Goal: Navigation & Orientation: Find specific page/section

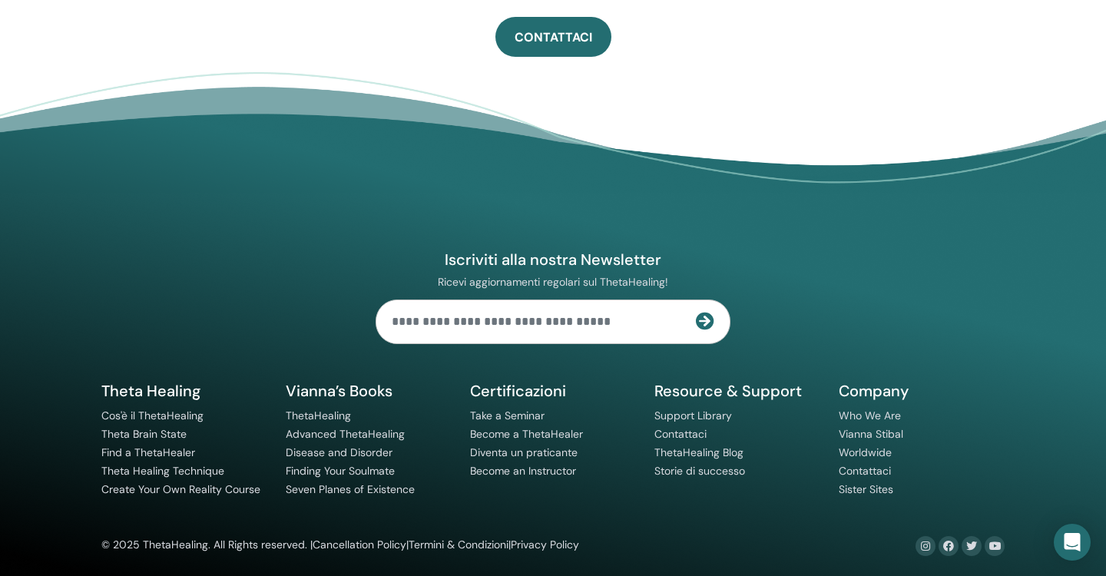
scroll to position [1035, 0]
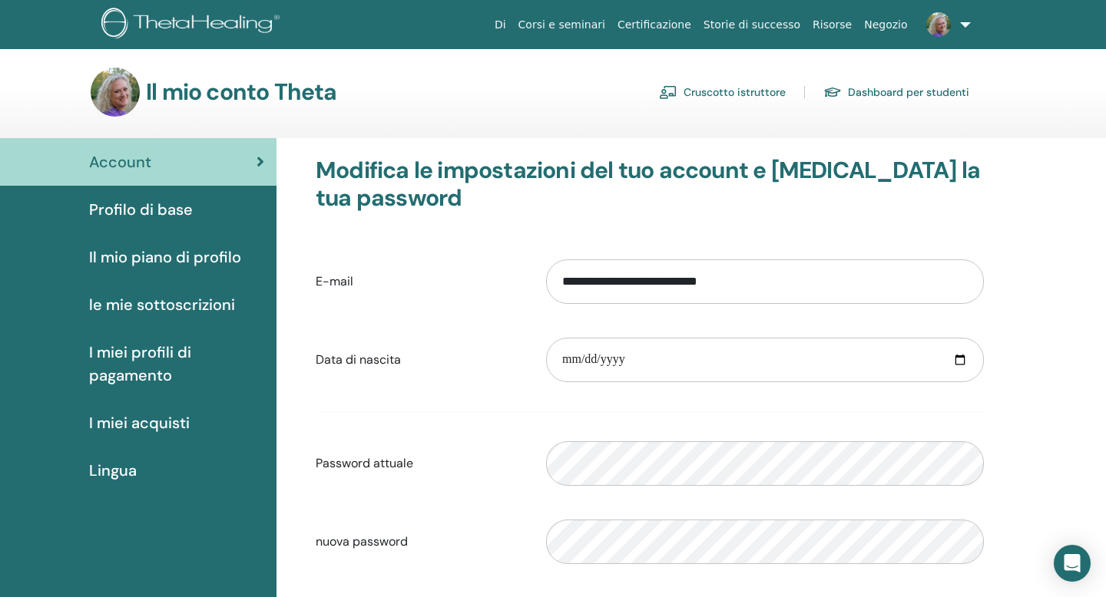
click at [136, 425] on span "I miei acquisti" at bounding box center [139, 423] width 101 height 23
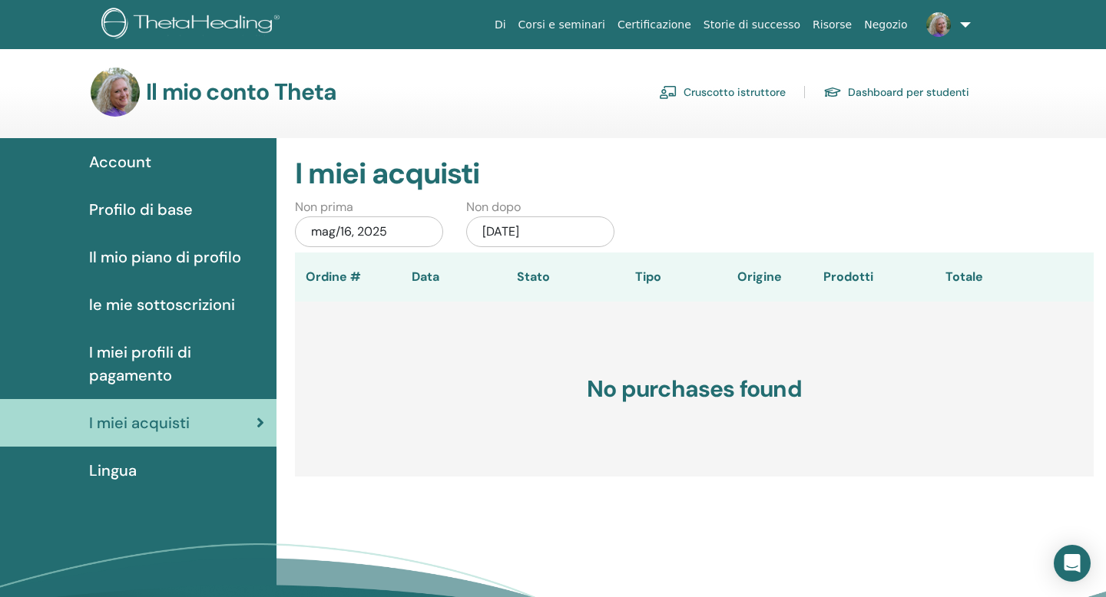
click at [695, 88] on link "Cruscotto istruttore" at bounding box center [722, 92] width 127 height 25
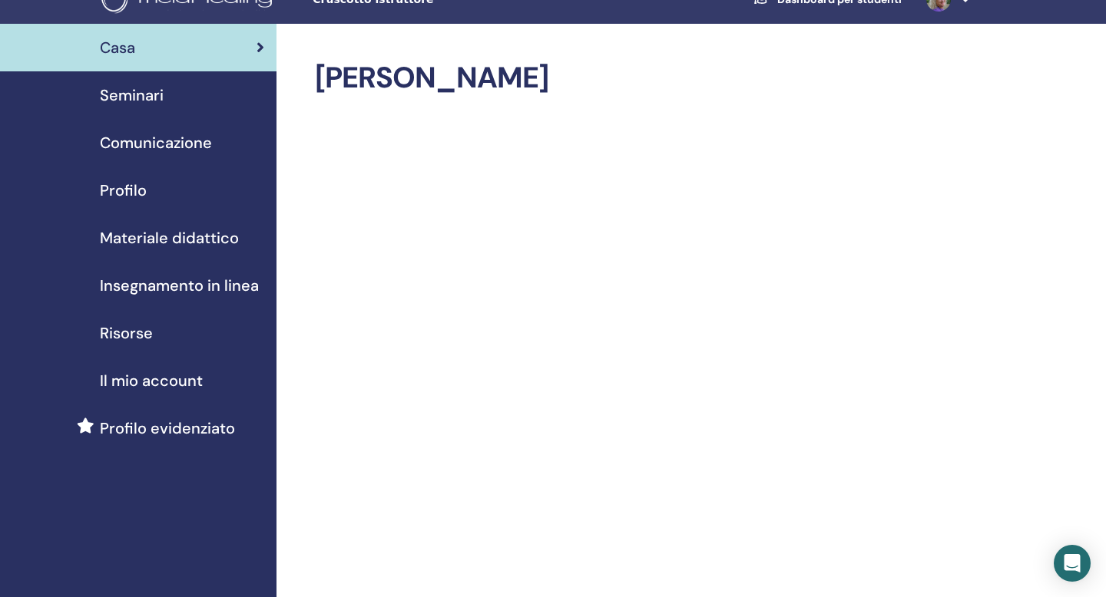
scroll to position [38, 0]
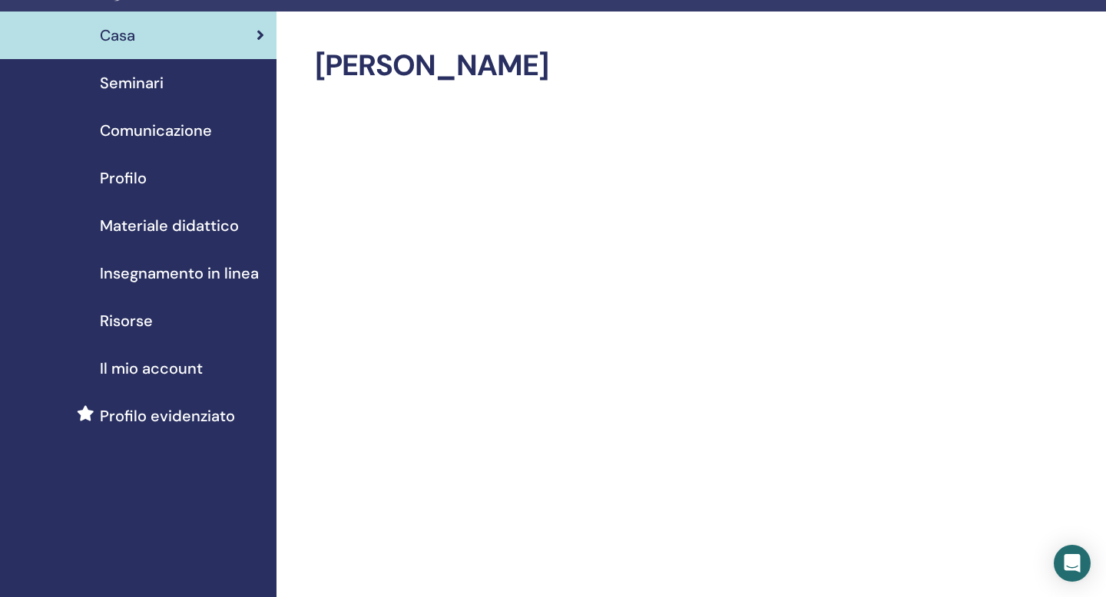
click at [171, 225] on span "Materiale didattico" at bounding box center [169, 225] width 139 height 23
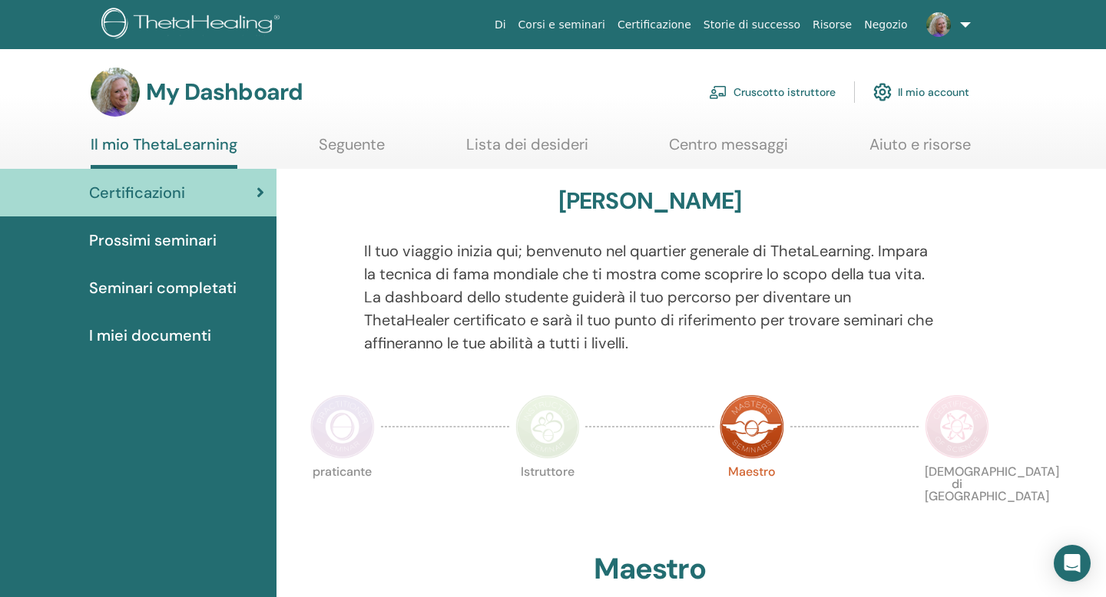
click at [795, 89] on link "Cruscotto istruttore" at bounding box center [772, 92] width 127 height 34
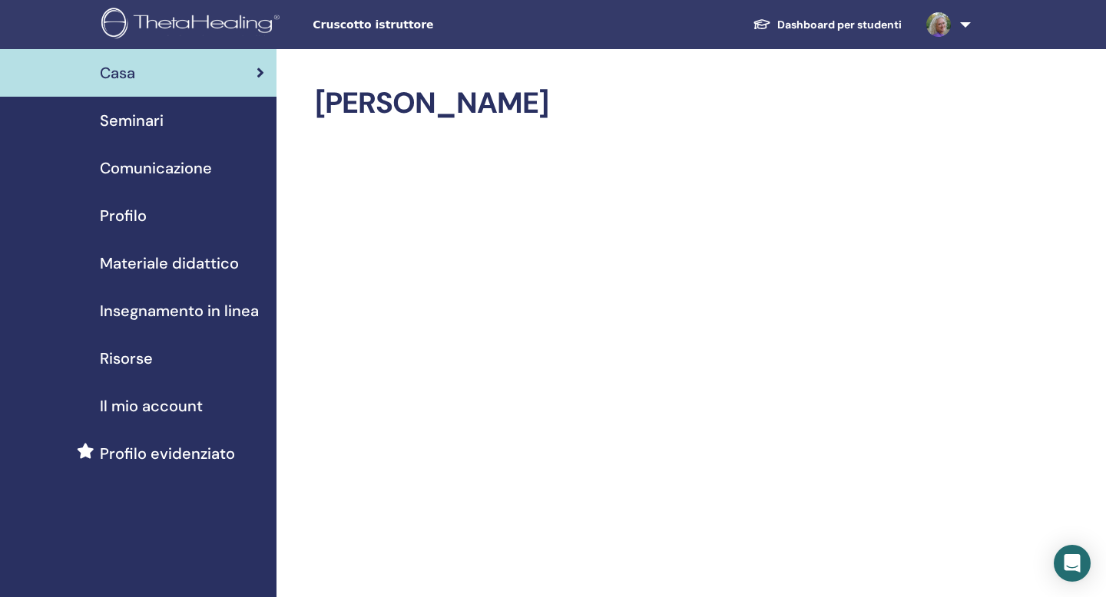
click at [812, 26] on link "Dashboard per studenti" at bounding box center [827, 25] width 174 height 28
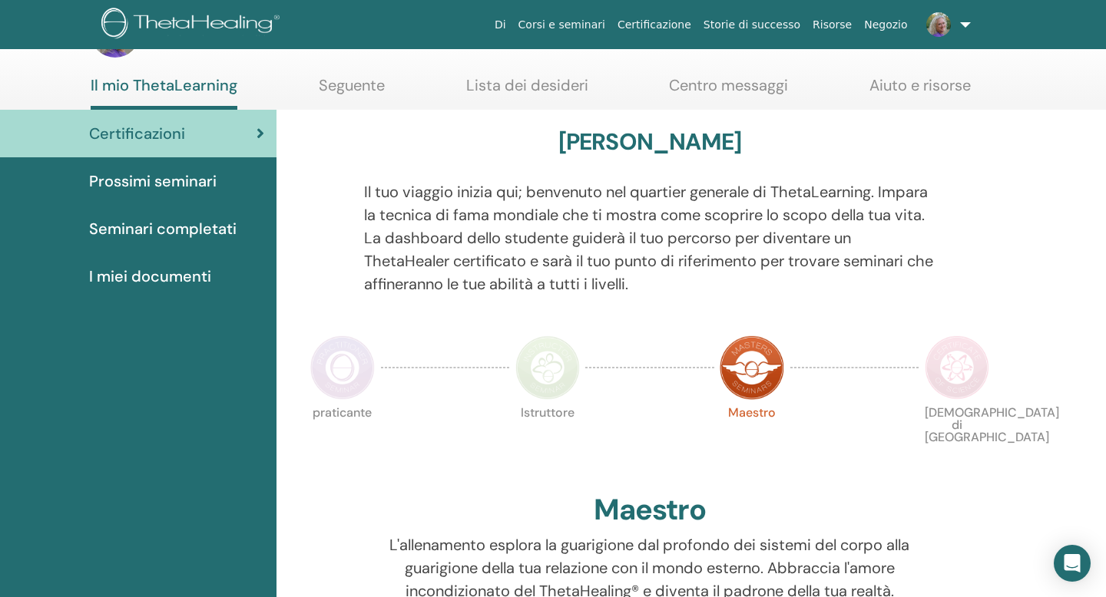
scroll to position [65, 0]
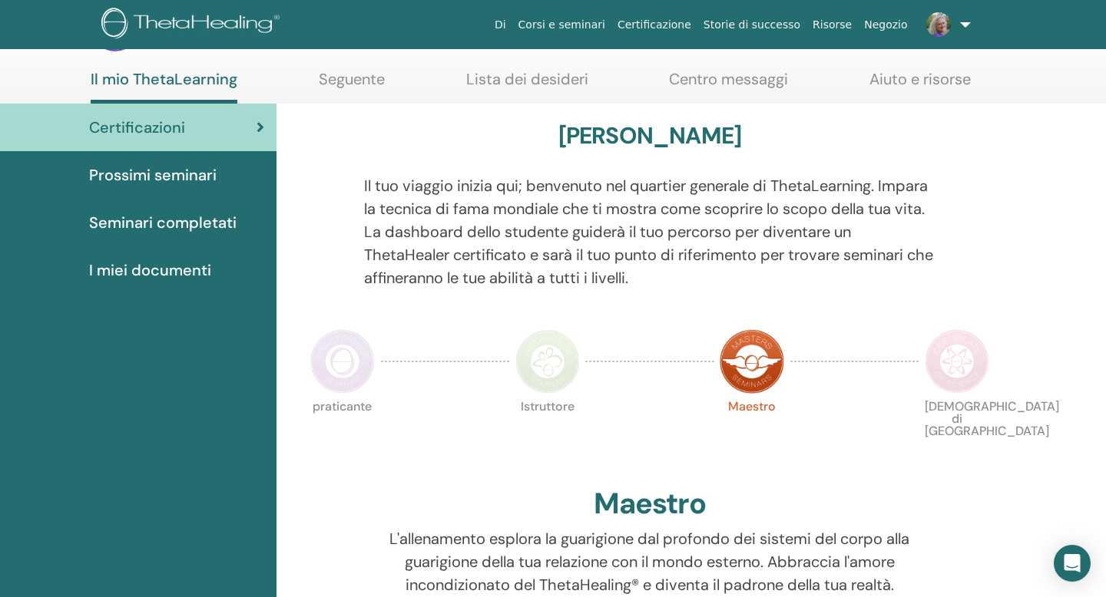
click at [950, 362] on img at bounding box center [956, 361] width 64 height 64
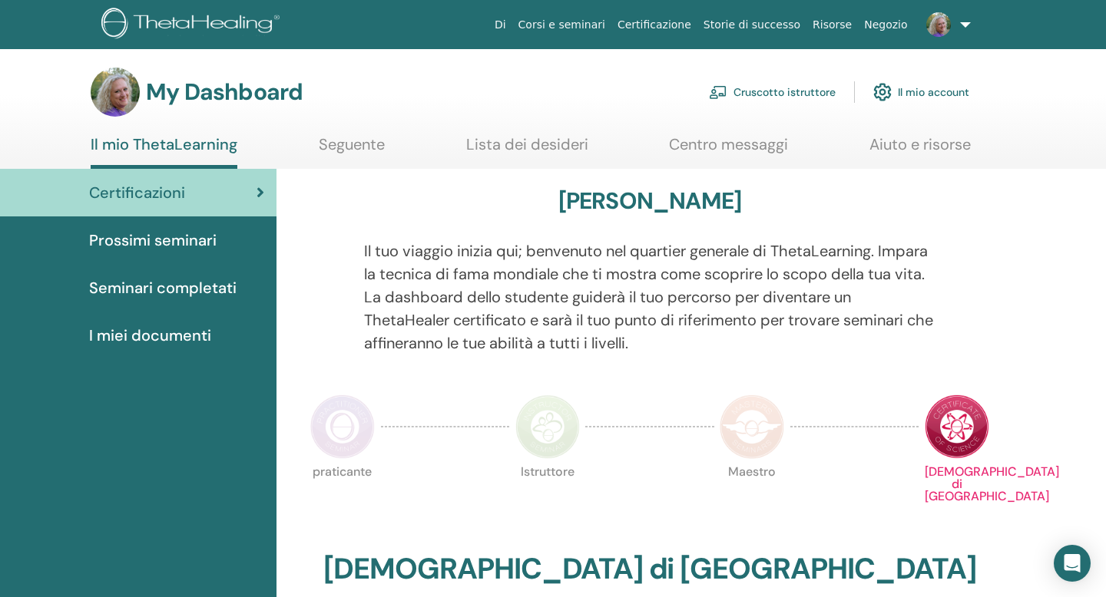
click at [173, 285] on span "Seminari completati" at bounding box center [162, 287] width 147 height 23
click at [948, 25] on img at bounding box center [938, 24] width 25 height 25
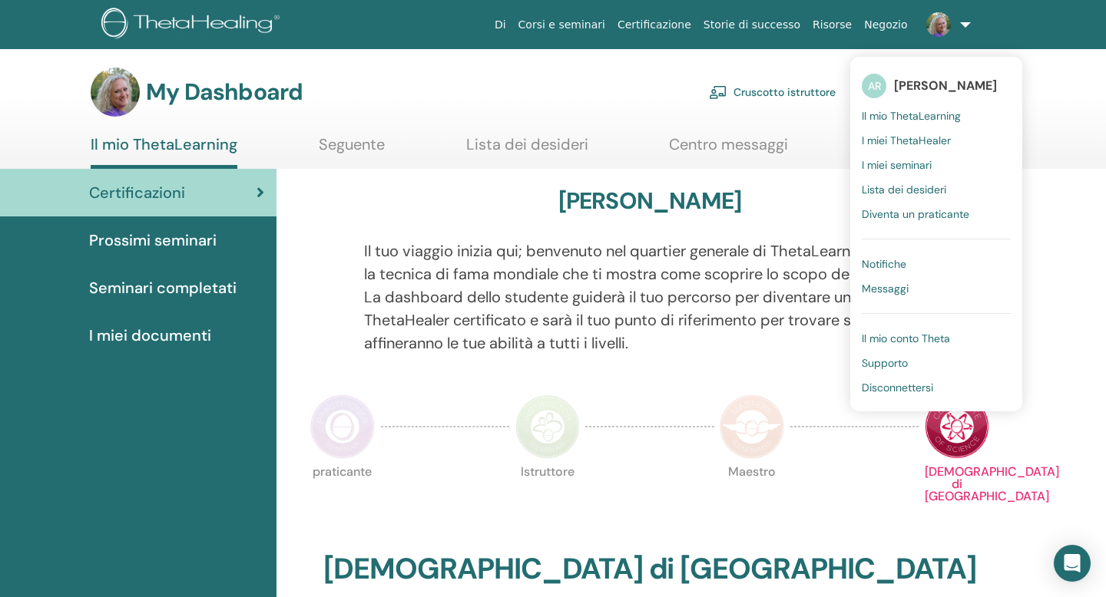
click at [734, 86] on link "Cruscotto istruttore" at bounding box center [772, 92] width 127 height 34
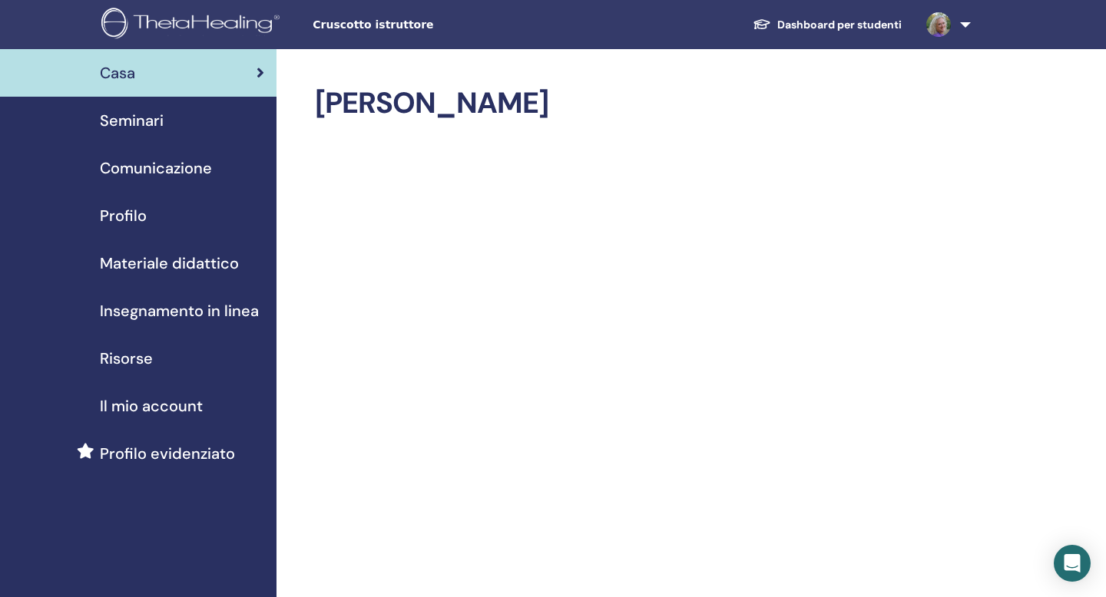
click at [399, 21] on span "Cruscotto istruttore" at bounding box center [428, 25] width 230 height 16
click at [397, 32] on span "Cruscotto istruttore" at bounding box center [428, 25] width 230 height 16
click at [870, 22] on link "Dashboard per studenti" at bounding box center [827, 25] width 174 height 28
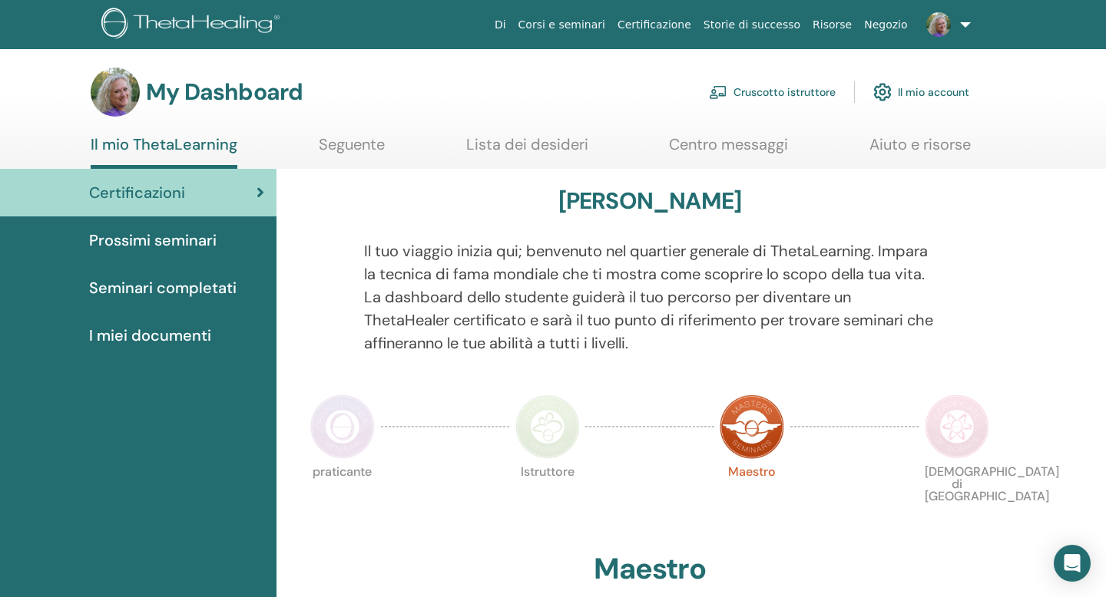
click at [516, 141] on link "Lista dei desideri" at bounding box center [527, 150] width 122 height 30
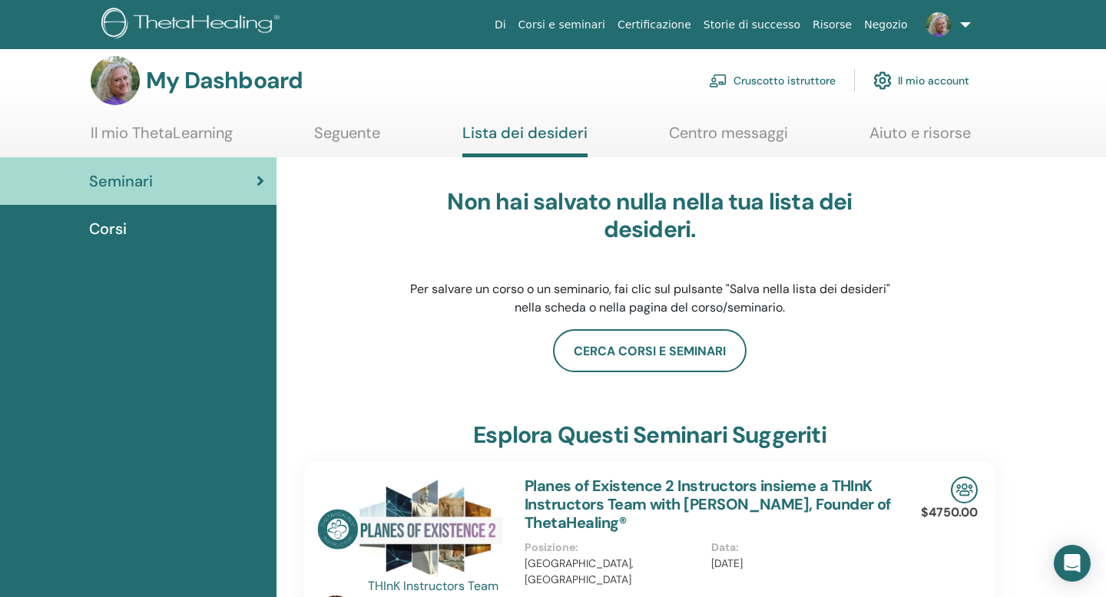
scroll to position [5, 0]
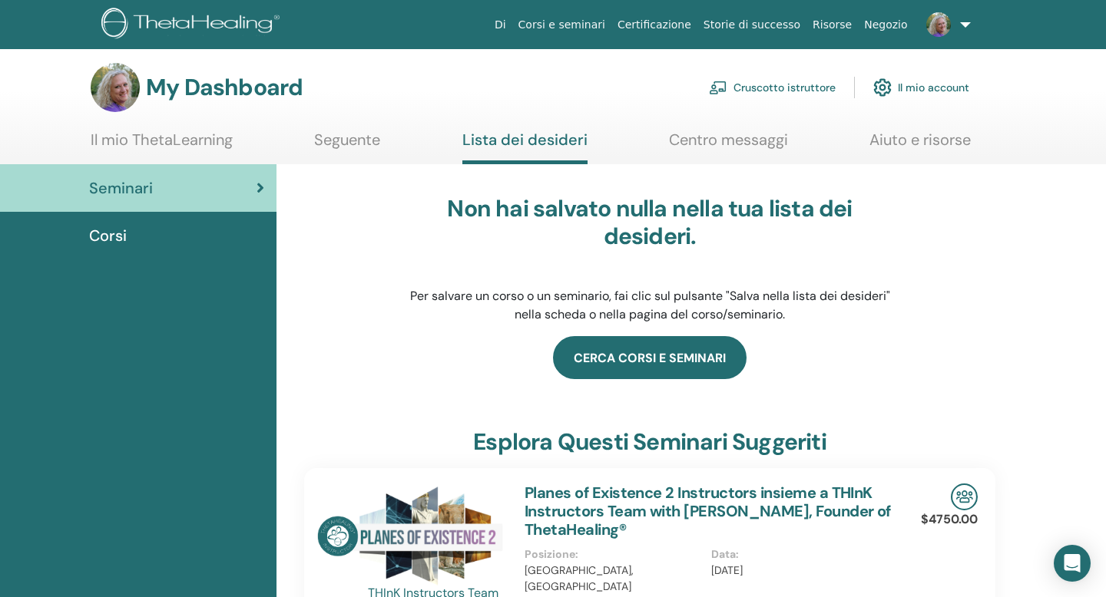
click at [664, 354] on link "Cerca corsi e seminari" at bounding box center [649, 357] width 193 height 43
